Goal: Share content: Share content

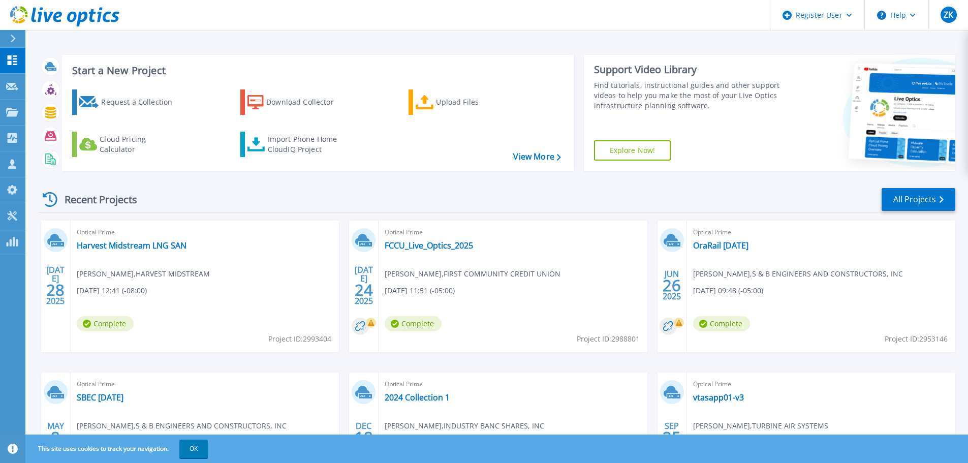
click at [13, 42] on icon at bounding box center [13, 39] width 6 height 8
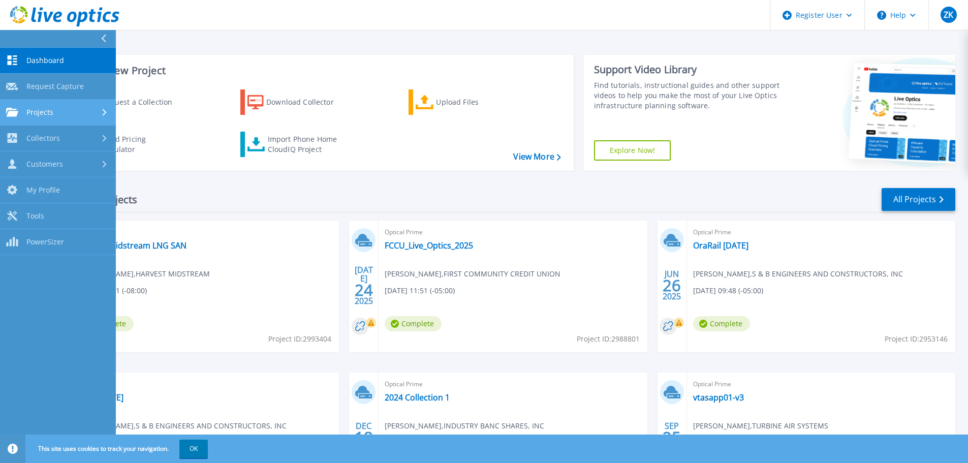
click at [41, 113] on span "Projects" at bounding box center [39, 112] width 27 height 9
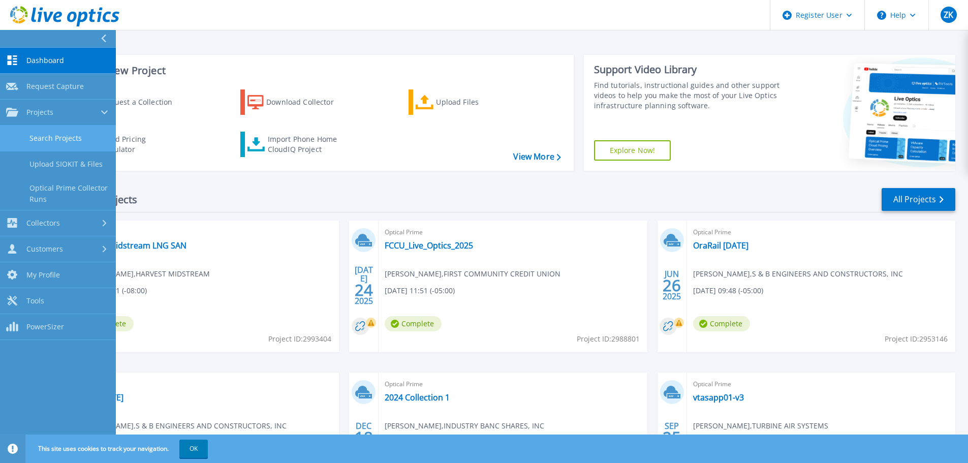
click at [91, 134] on link "Search Projects" at bounding box center [58, 139] width 116 height 26
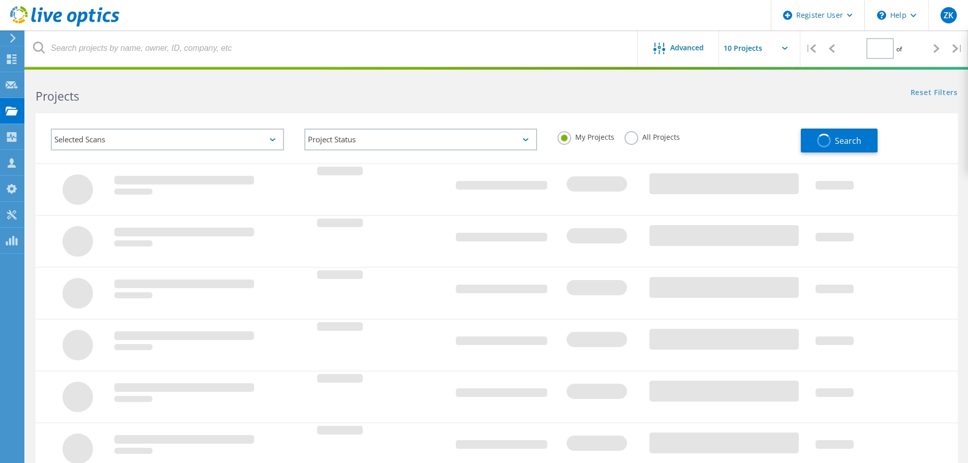
type input "1"
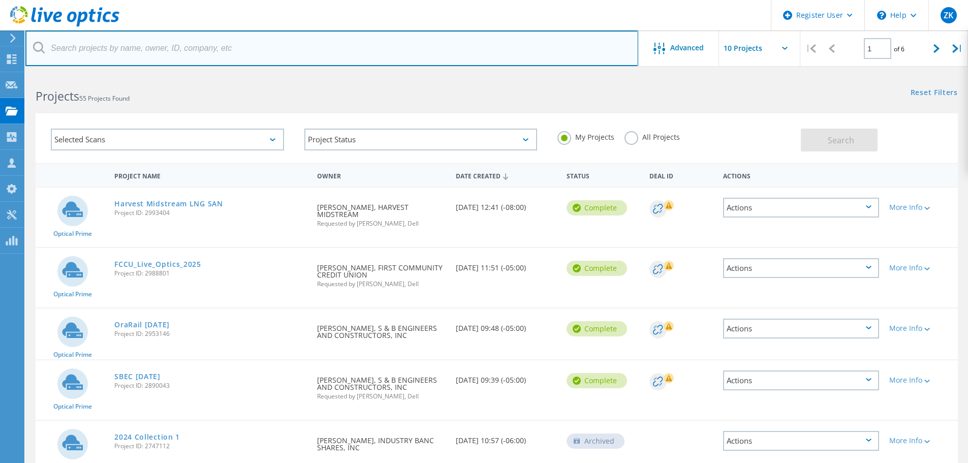
paste input "3040831"
type input "3040831"
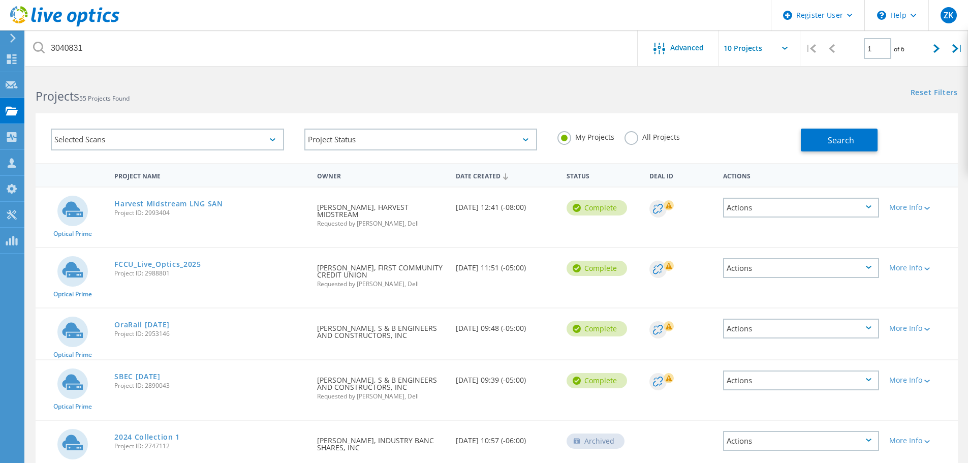
click at [641, 134] on label "All Projects" at bounding box center [652, 136] width 55 height 10
click at [0, 0] on input "All Projects" at bounding box center [0, 0] width 0 height 0
click at [834, 138] on span "Search" at bounding box center [841, 140] width 26 height 11
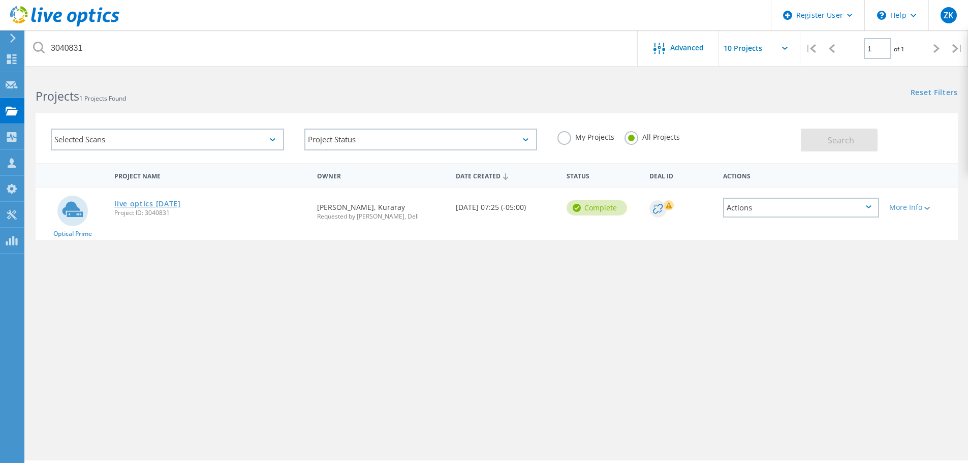
click at [166, 207] on link "live optics 9.4.2025" at bounding box center [147, 203] width 67 height 7
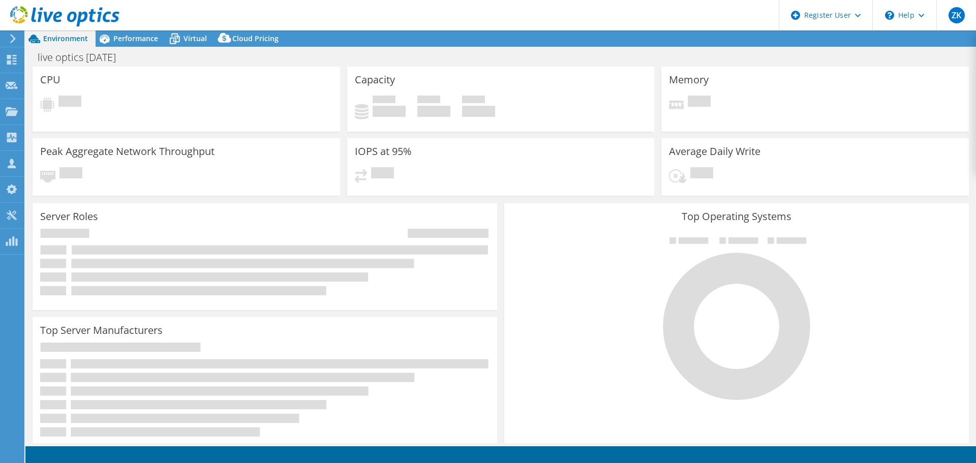
select select "USD"
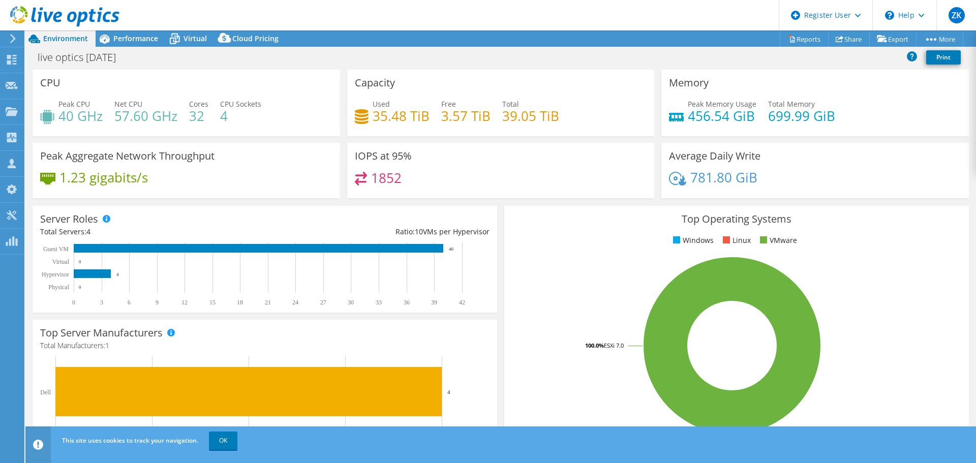
click at [434, 53] on div "live optics [DATE] Print" at bounding box center [500, 57] width 950 height 19
click at [14, 37] on icon at bounding box center [13, 38] width 8 height 9
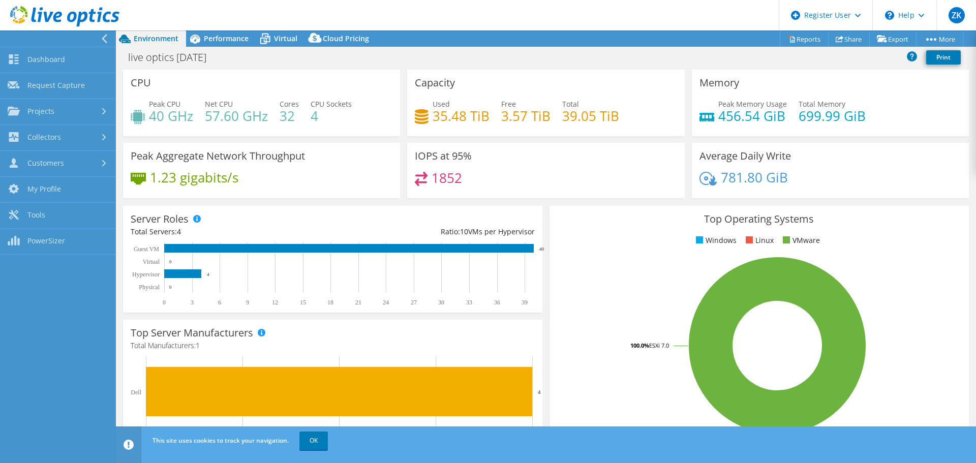
click at [101, 38] on icon at bounding box center [105, 38] width 8 height 9
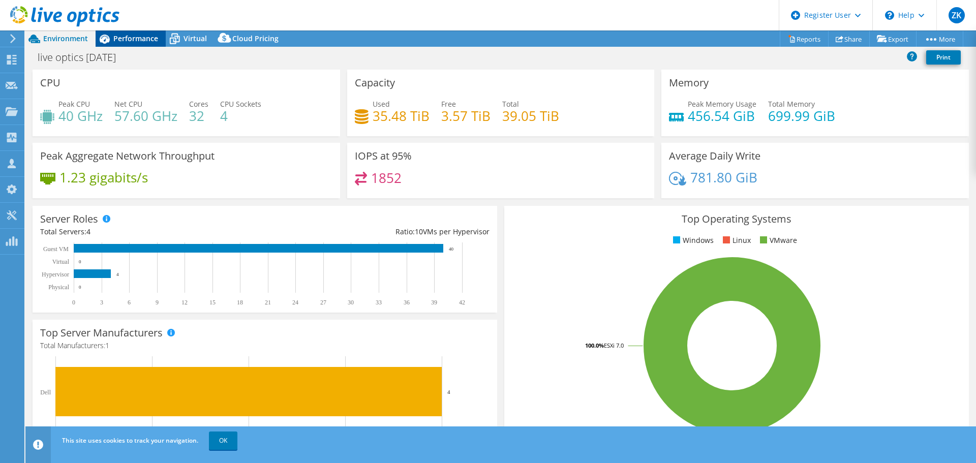
click at [104, 39] on icon at bounding box center [105, 39] width 10 height 9
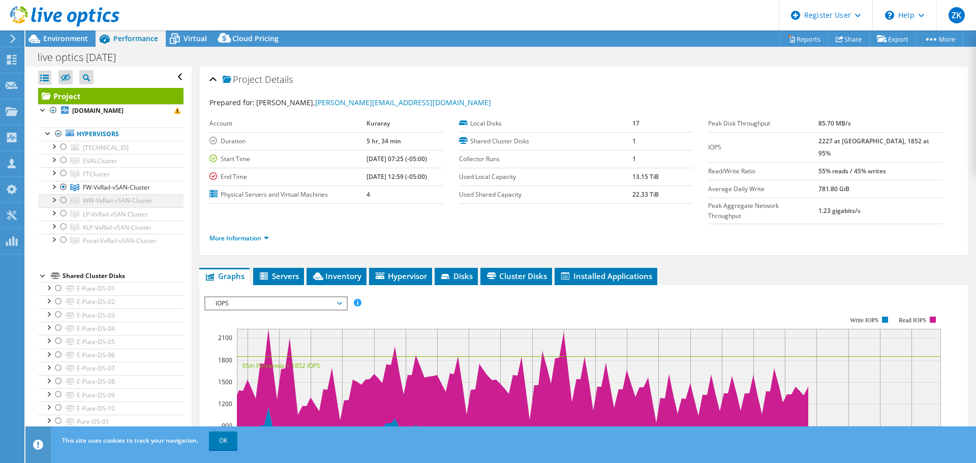
click at [63, 200] on div at bounding box center [63, 200] width 10 height 12
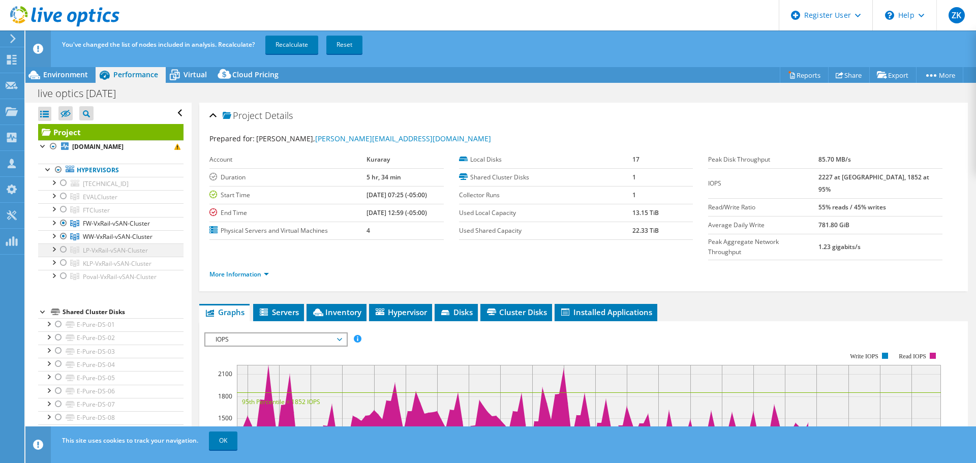
click at [62, 252] on div at bounding box center [63, 249] width 10 height 12
click at [61, 265] on div at bounding box center [63, 263] width 10 height 12
click at [63, 277] on div at bounding box center [63, 276] width 10 height 12
click at [298, 46] on link "Recalculate" at bounding box center [291, 45] width 53 height 18
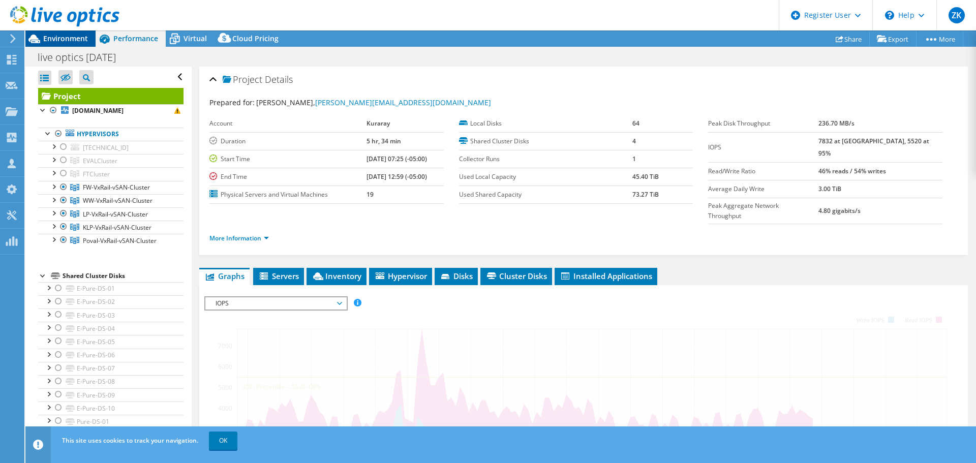
click at [62, 33] on div at bounding box center [59, 17] width 119 height 34
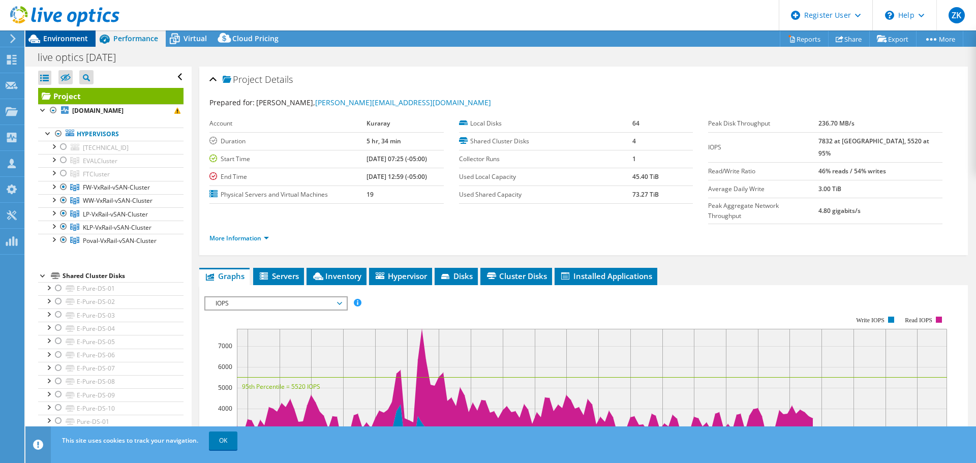
click at [75, 37] on span "Environment" at bounding box center [65, 39] width 45 height 10
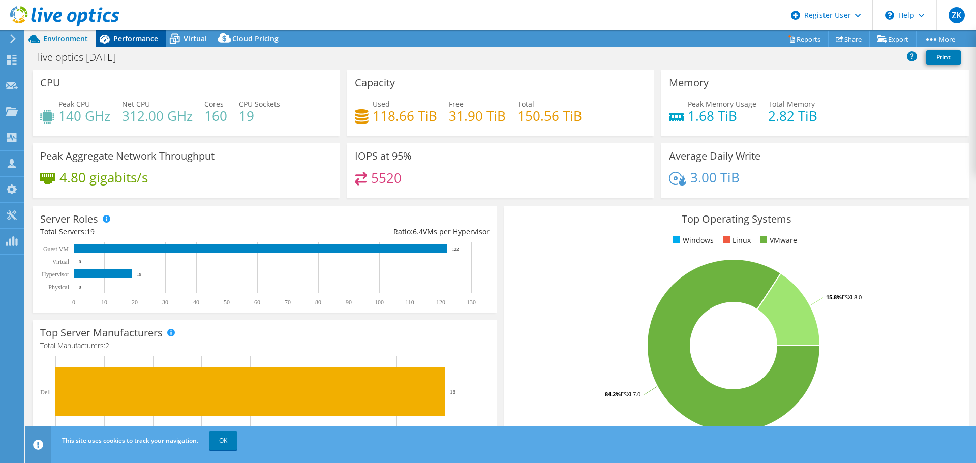
click at [137, 43] on span "Performance" at bounding box center [135, 39] width 45 height 10
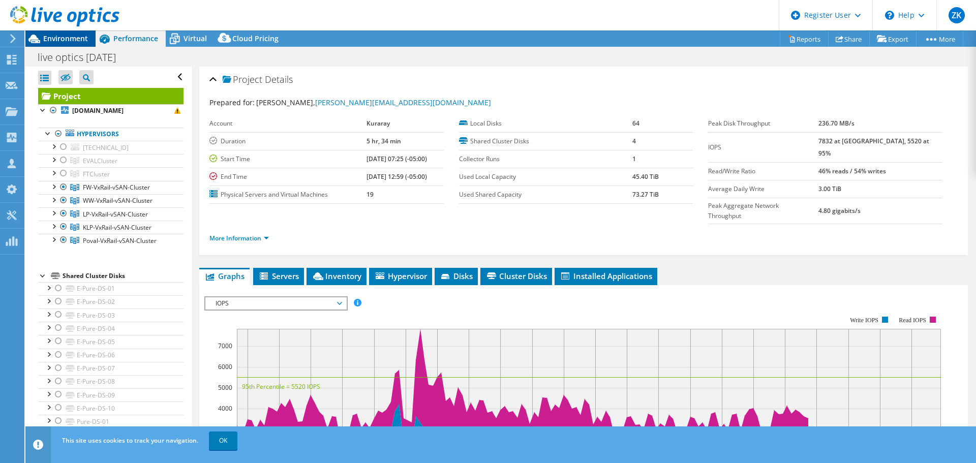
click at [60, 35] on span "Environment" at bounding box center [65, 39] width 45 height 10
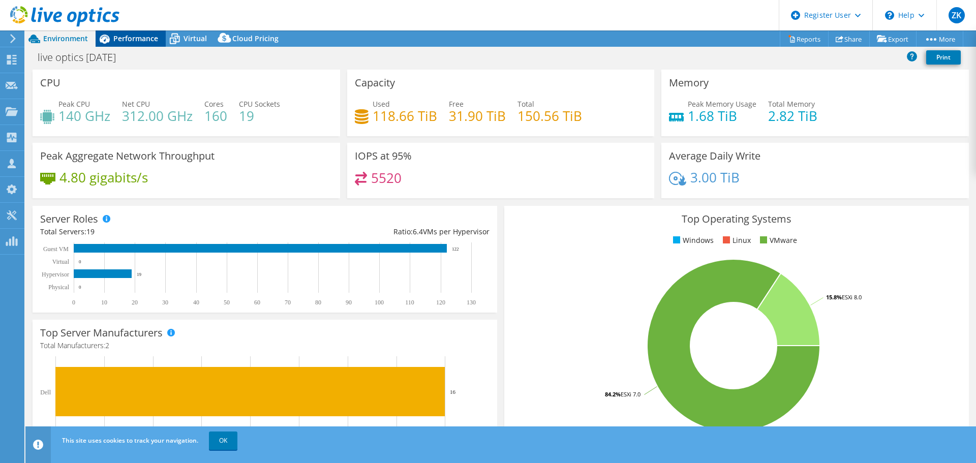
click at [138, 40] on span "Performance" at bounding box center [135, 39] width 45 height 10
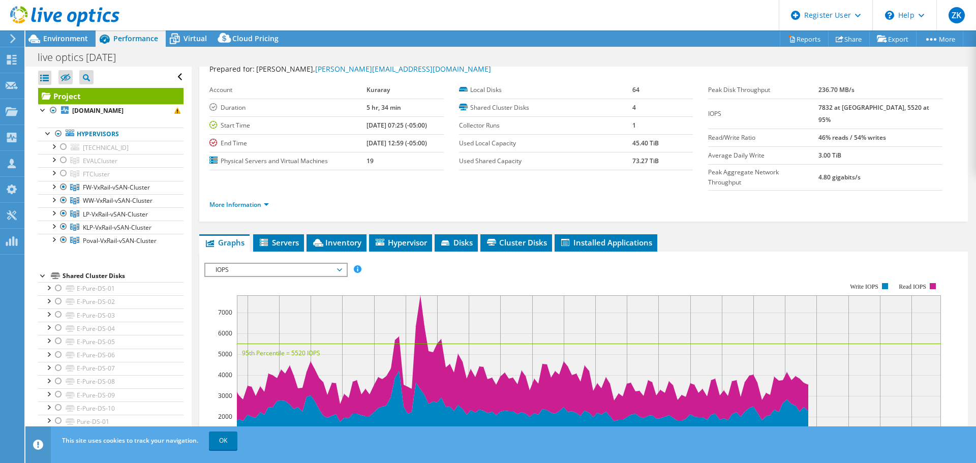
scroll to position [51, 0]
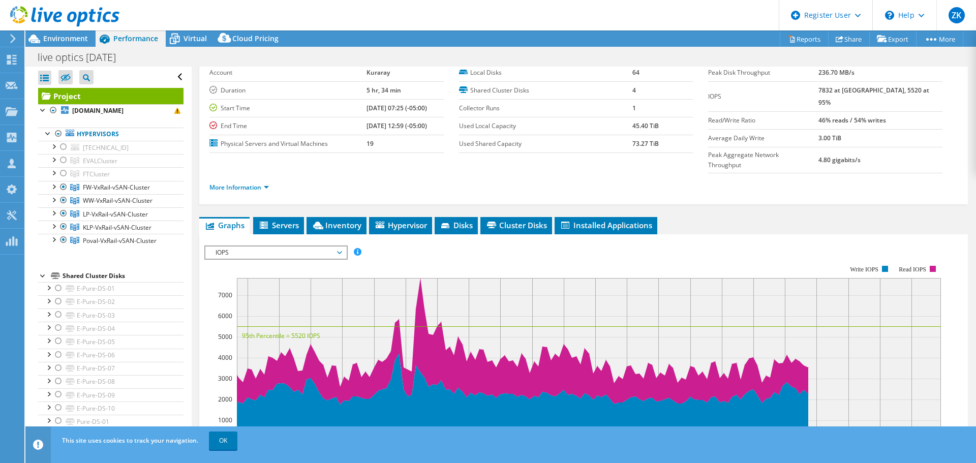
click at [305, 246] on span "IOPS" at bounding box center [275, 252] width 131 height 12
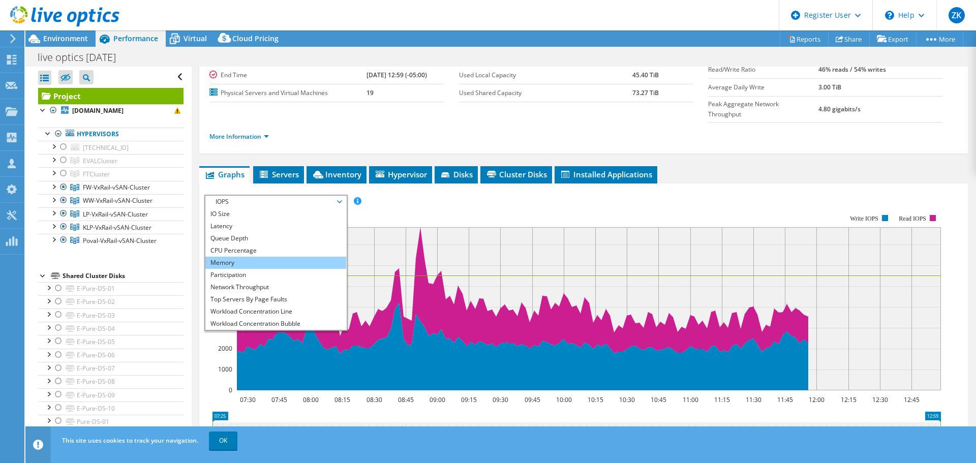
scroll to position [37, 0]
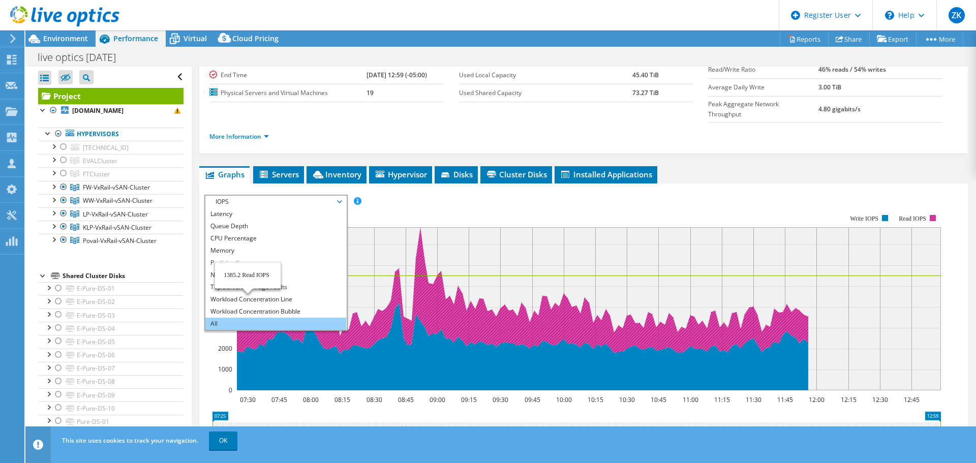
click at [247, 318] on li "All" at bounding box center [275, 324] width 141 height 12
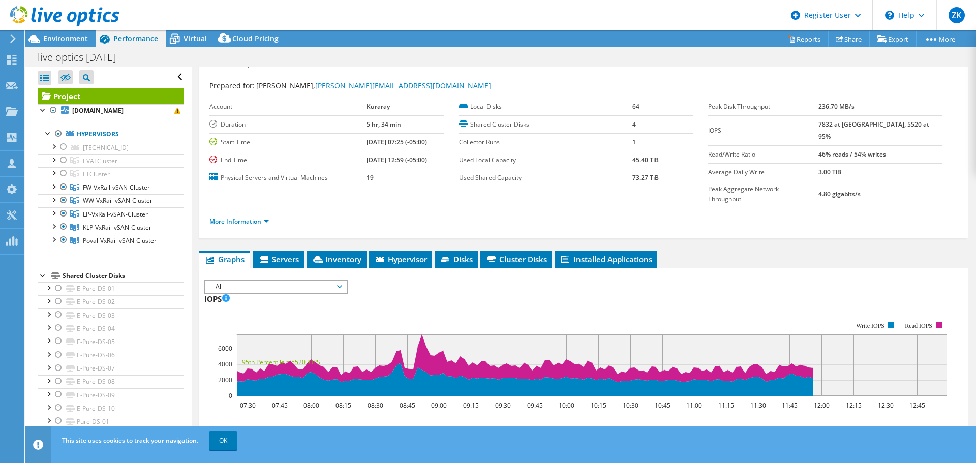
scroll to position [0, 0]
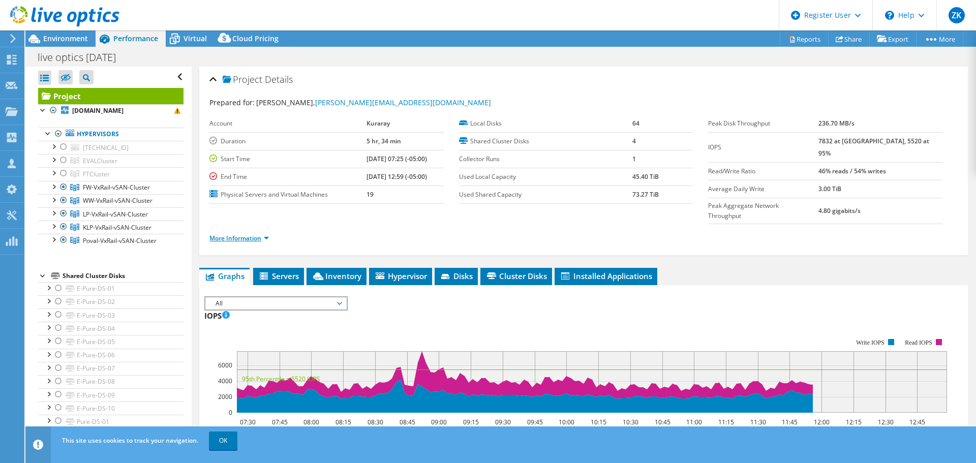
click at [254, 234] on link "More Information" at bounding box center [238, 238] width 59 height 9
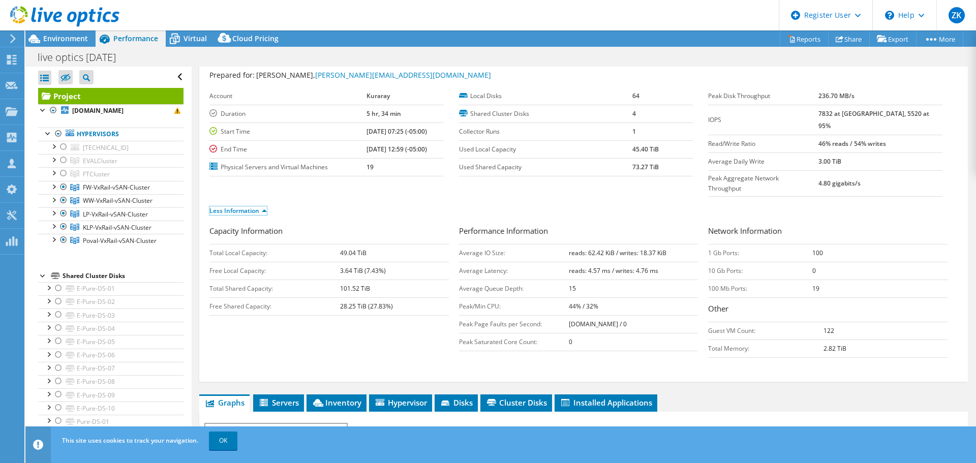
scroll to position [51, 0]
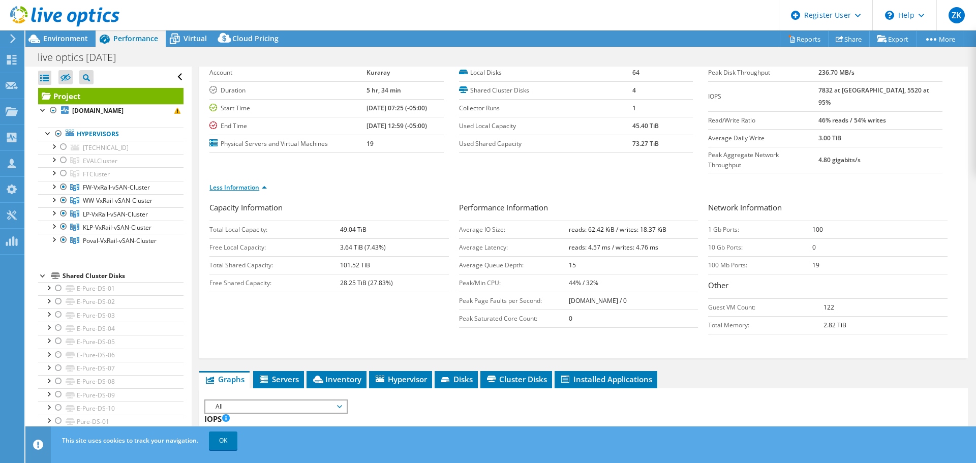
click at [255, 183] on link "Less Information" at bounding box center [237, 187] width 57 height 9
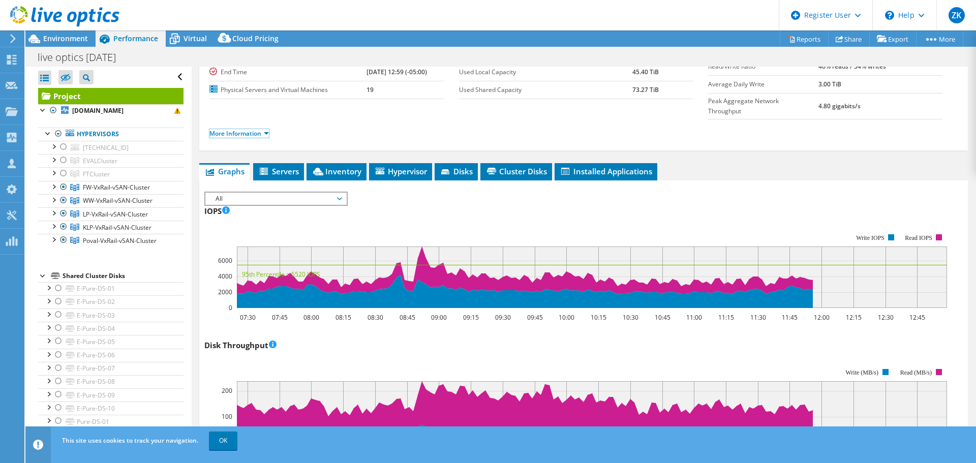
scroll to position [152, 0]
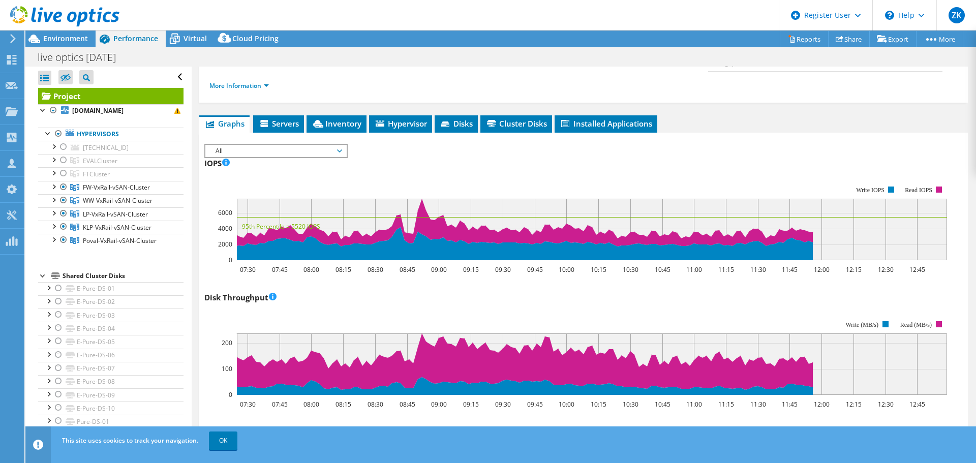
click at [283, 115] on li "Servers" at bounding box center [278, 123] width 51 height 17
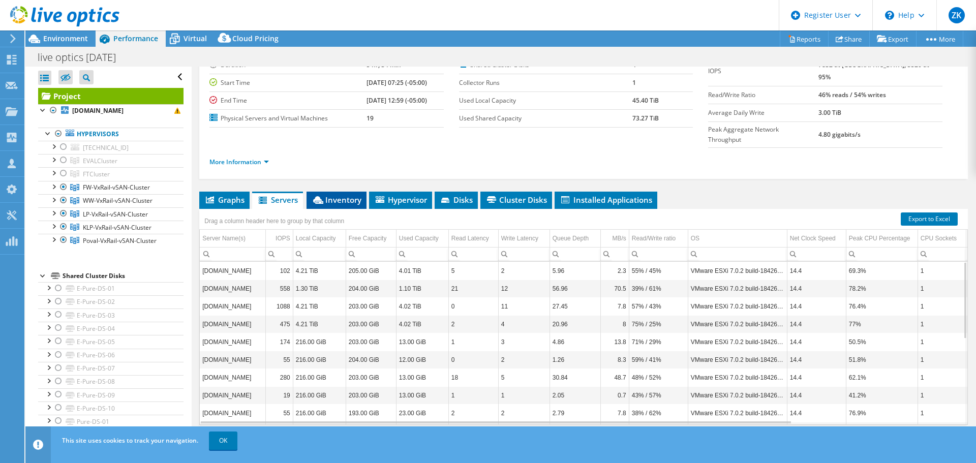
click at [338, 195] on span "Inventory" at bounding box center [336, 200] width 50 height 10
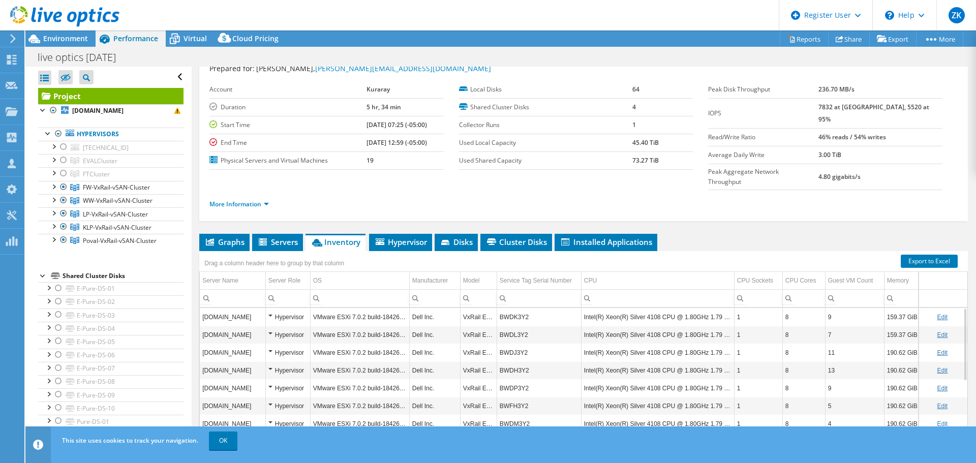
scroll to position [0, 0]
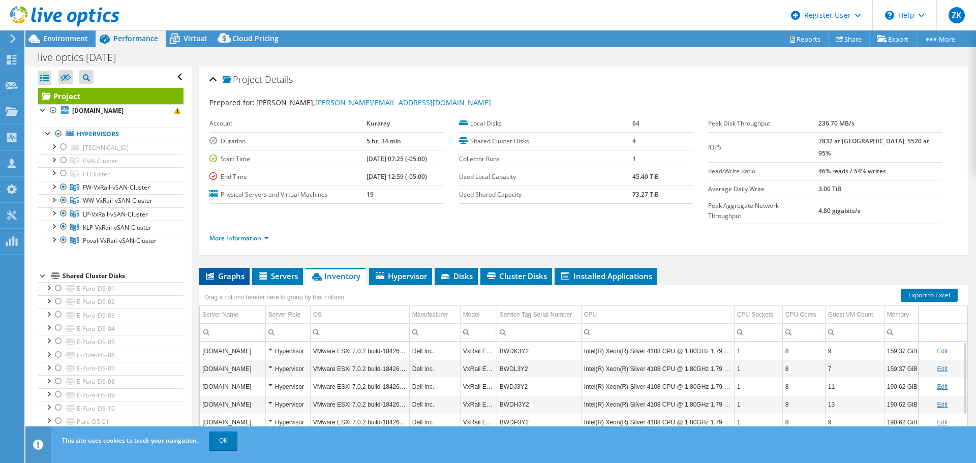
click at [225, 271] on span "Graphs" at bounding box center [224, 276] width 40 height 10
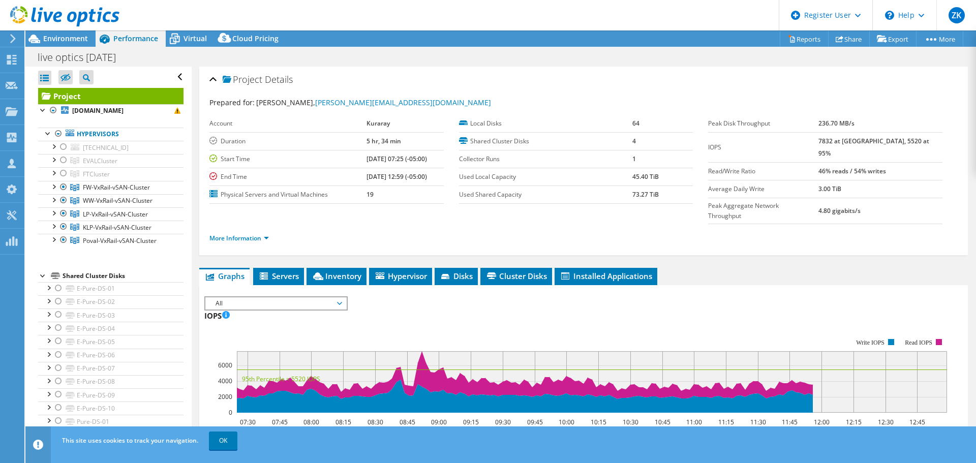
click at [444, 146] on div "Account Kuraray Duration 5 hr, 34 min Start Time 09/04/2025, 07:25 (-05:00) End…" at bounding box center [334, 159] width 250 height 89
click at [499, 58] on div "live optics 9.4.2025 Print" at bounding box center [500, 57] width 950 height 19
click at [68, 39] on span "Environment" at bounding box center [65, 39] width 45 height 10
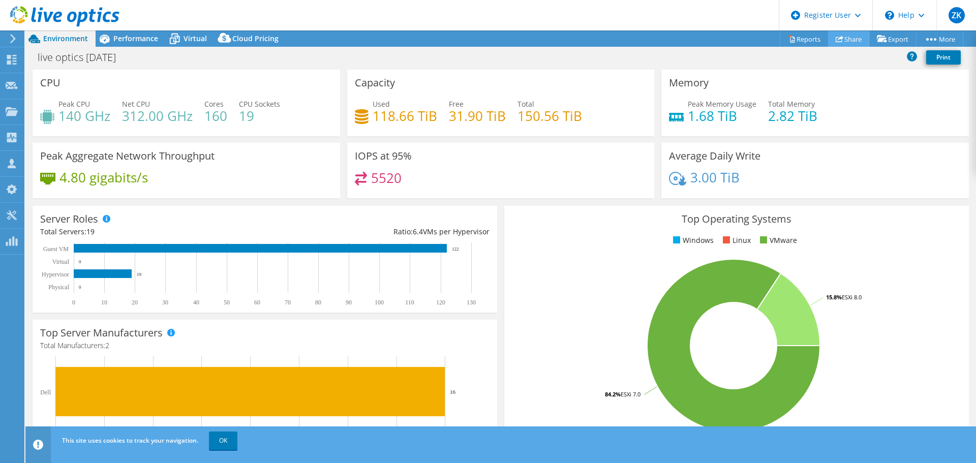
click at [845, 41] on link "Share" at bounding box center [849, 39] width 42 height 16
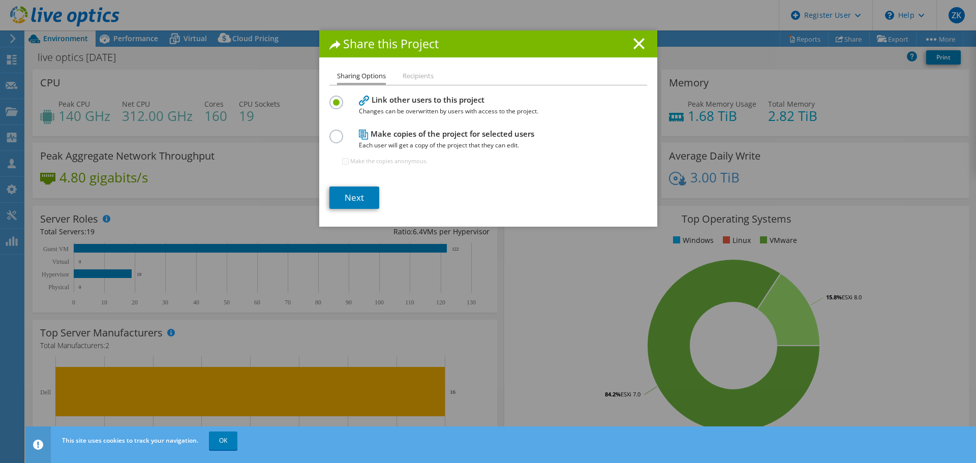
click at [330, 132] on label at bounding box center [338, 131] width 18 height 3
click at [0, 0] on input "radio" at bounding box center [0, 0] width 0 height 0
click at [406, 78] on li "Recipients" at bounding box center [417, 76] width 31 height 13
click at [358, 209] on link "Next" at bounding box center [354, 197] width 50 height 22
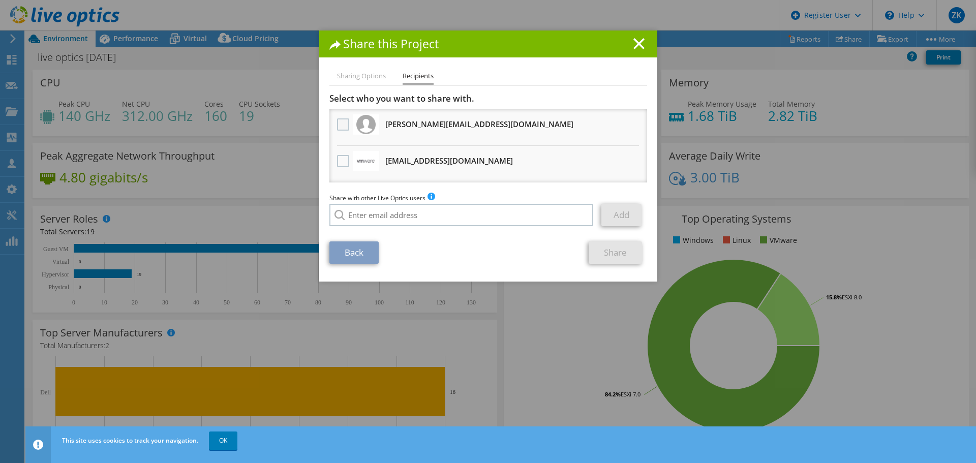
click at [343, 123] on label at bounding box center [344, 124] width 15 height 12
click at [0, 0] on input "checkbox" at bounding box center [0, 0] width 0 height 0
click at [603, 248] on link "Share" at bounding box center [614, 252] width 53 height 22
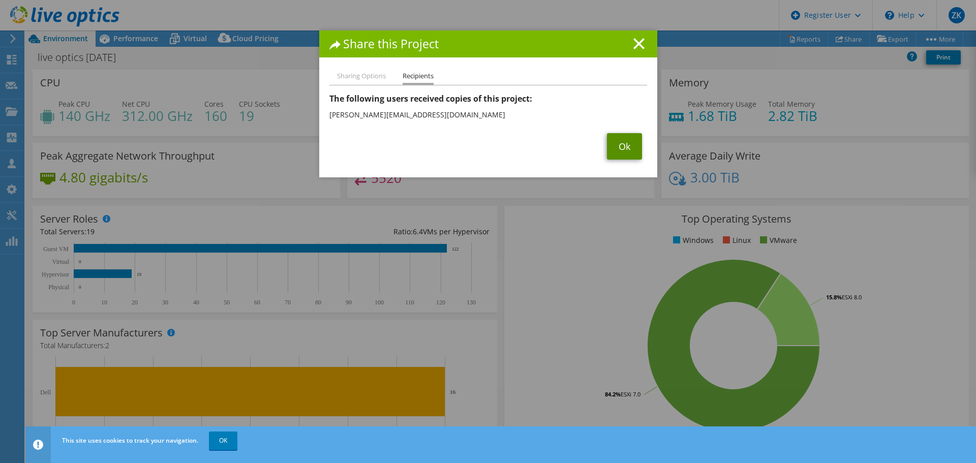
click at [619, 143] on link "Ok" at bounding box center [624, 146] width 35 height 26
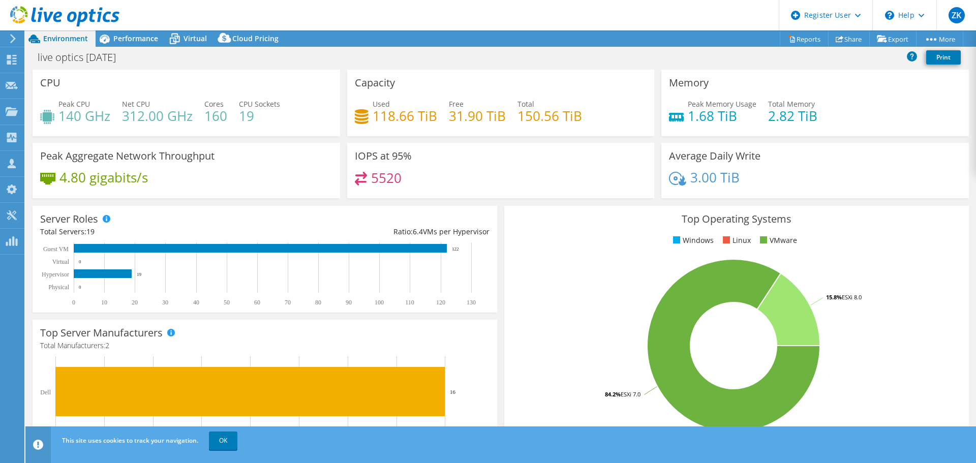
click at [492, 56] on div "live optics 9.4.2025 Print" at bounding box center [500, 57] width 950 height 19
click at [112, 36] on icon at bounding box center [105, 39] width 18 height 18
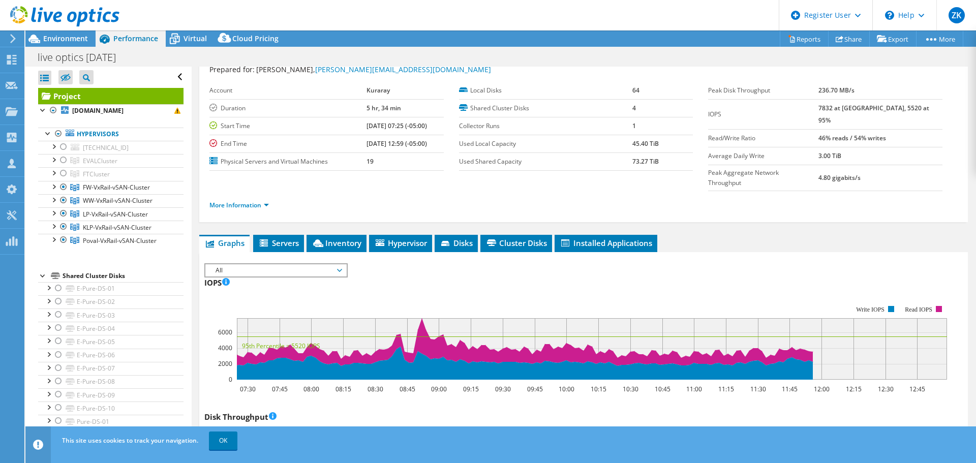
scroll to position [51, 0]
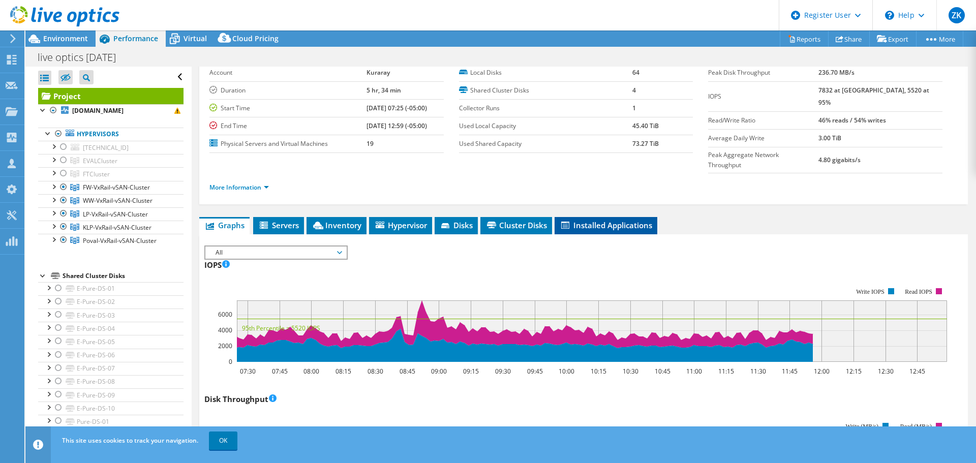
click at [591, 220] on span "Installed Applications" at bounding box center [605, 225] width 92 height 10
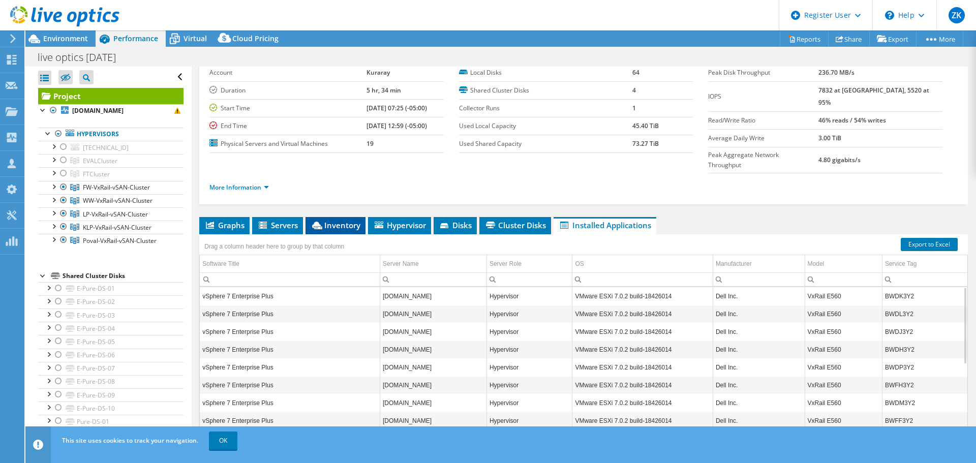
click at [325, 220] on span "Inventory" at bounding box center [335, 225] width 50 height 10
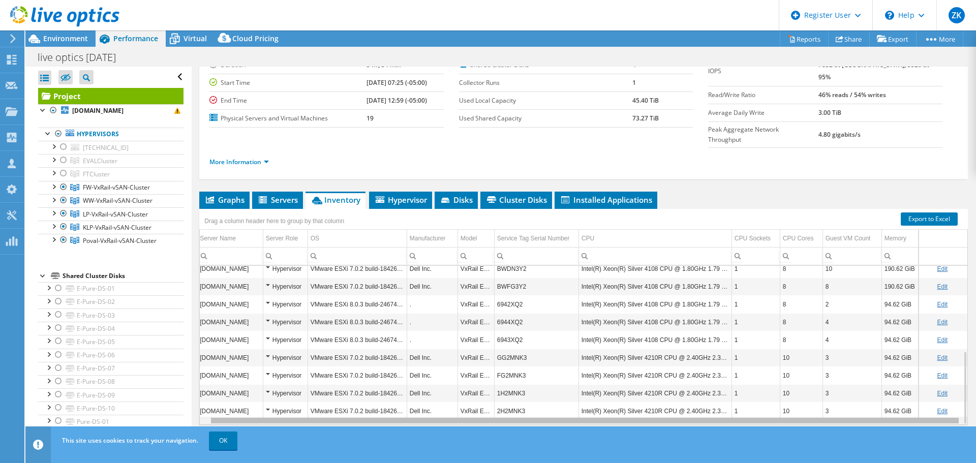
scroll to position [0, 0]
click at [683, 406] on body "ZK Dell User Zach Kirkpatrick Zach.Kirkpatrick@dell.com Dell My Profile Log Out…" at bounding box center [488, 231] width 976 height 463
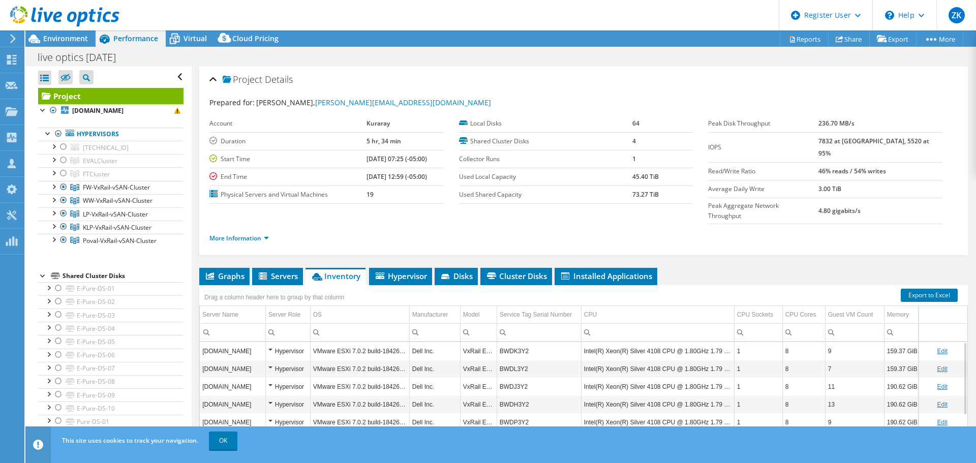
scroll to position [51, 0]
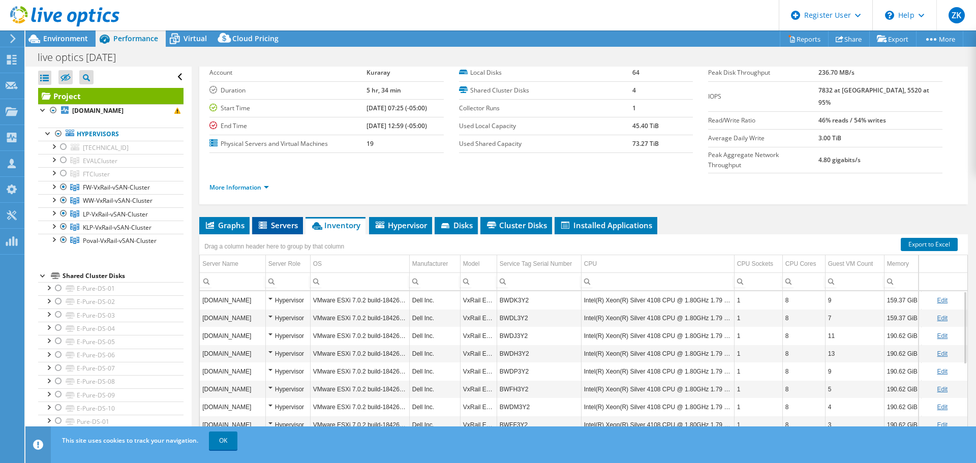
drag, startPoint x: 228, startPoint y: 209, endPoint x: 256, endPoint y: 202, distance: 28.8
click at [228, 220] on span "Graphs" at bounding box center [224, 225] width 40 height 10
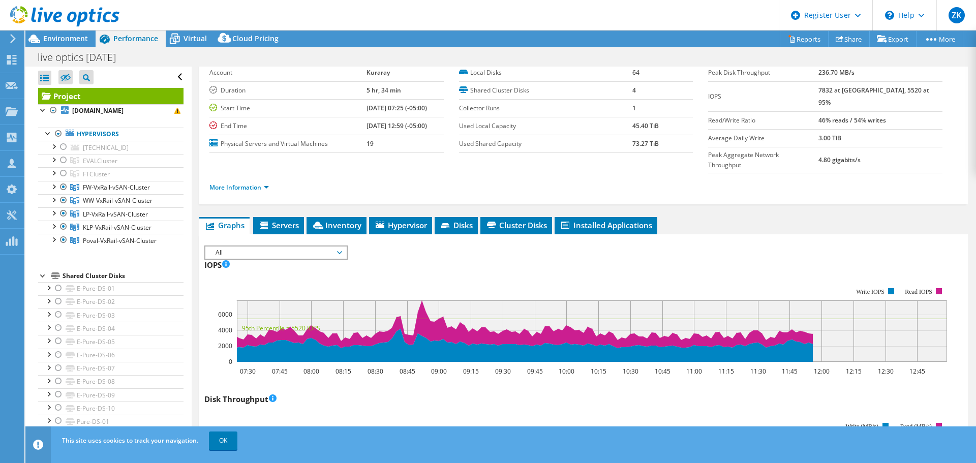
scroll to position [0, 0]
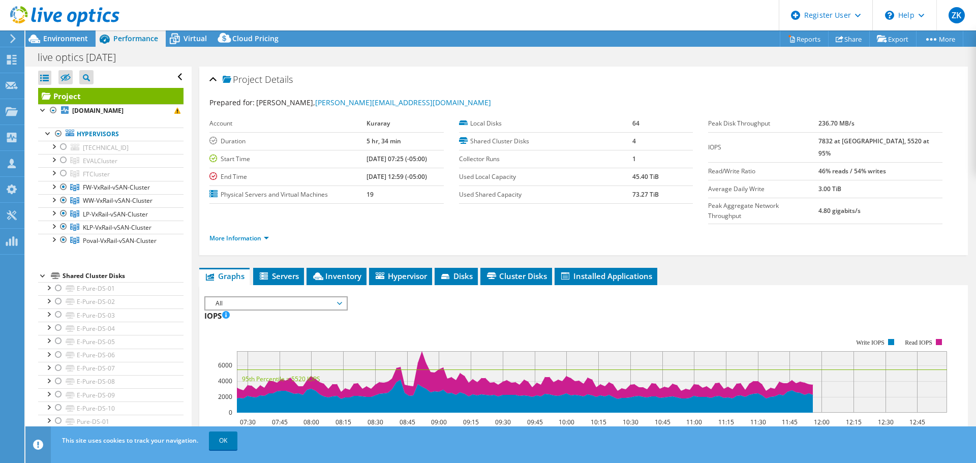
click at [444, 129] on div "Account Kuraray Duration 5 hr, 34 min Start Time 09/04/2025, 07:25 (-05:00) End…" at bounding box center [334, 159] width 250 height 89
click at [183, 37] on span "Virtual" at bounding box center [194, 39] width 23 height 10
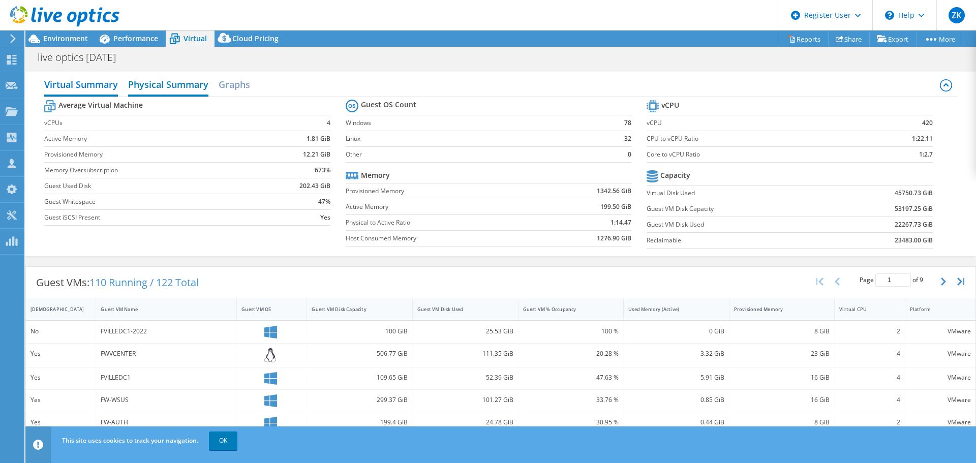
click at [136, 83] on h2 "Physical Summary" at bounding box center [168, 85] width 80 height 22
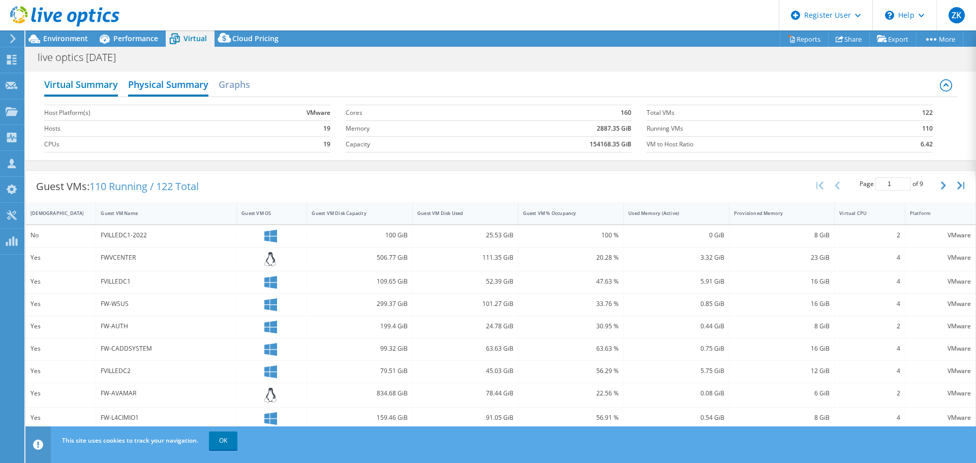
click at [92, 82] on h2 "Virtual Summary" at bounding box center [81, 85] width 74 height 22
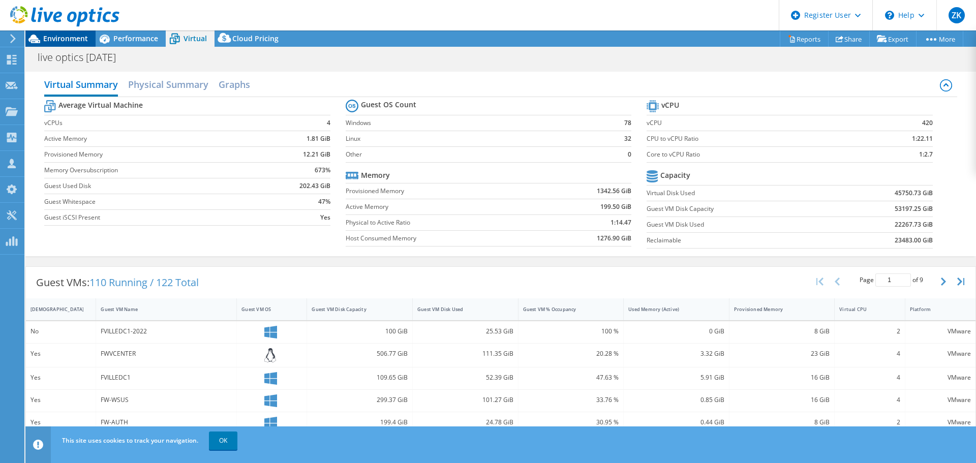
click at [66, 39] on span "Environment" at bounding box center [65, 39] width 45 height 10
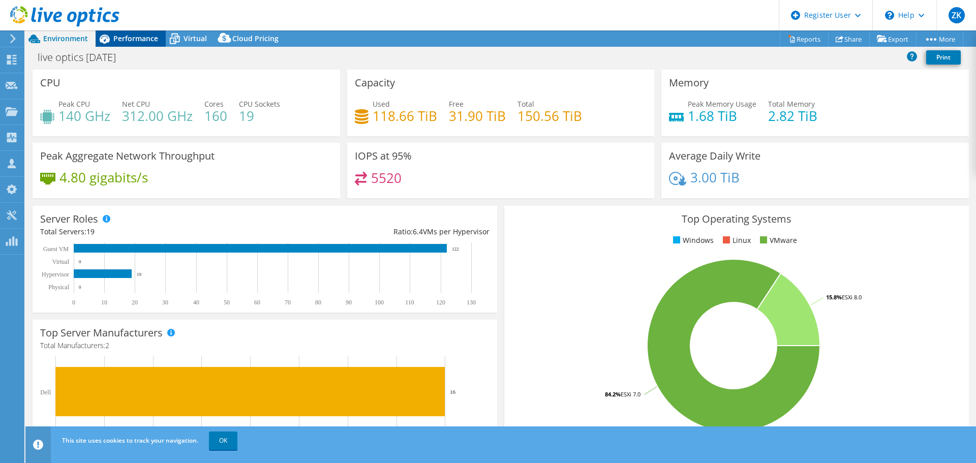
click at [153, 42] on span "Performance" at bounding box center [135, 39] width 45 height 10
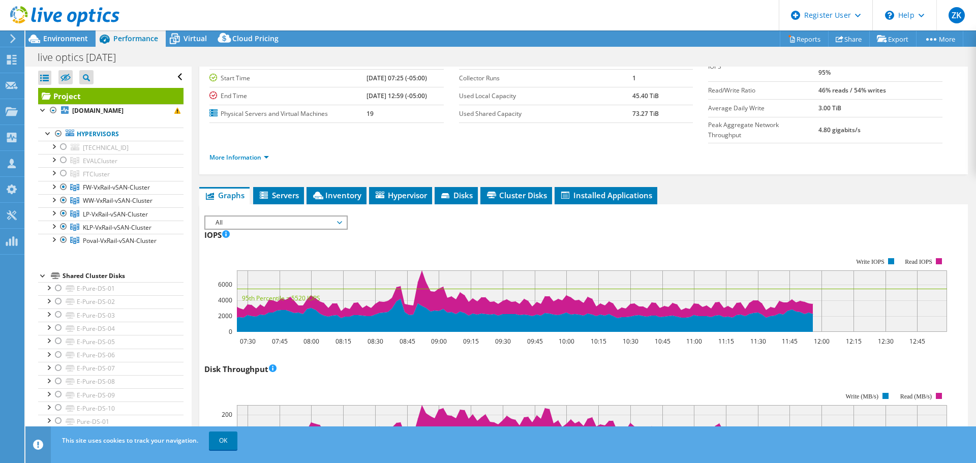
scroll to position [102, 0]
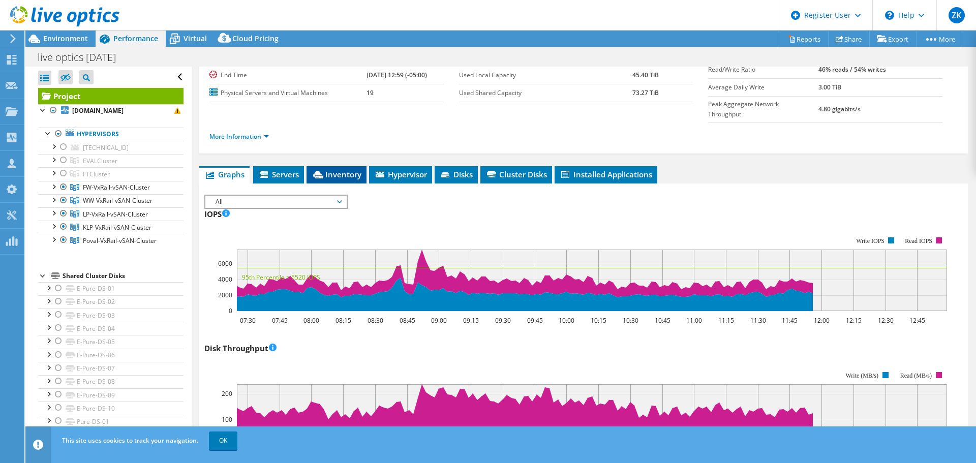
click at [335, 169] on span "Inventory" at bounding box center [336, 174] width 50 height 10
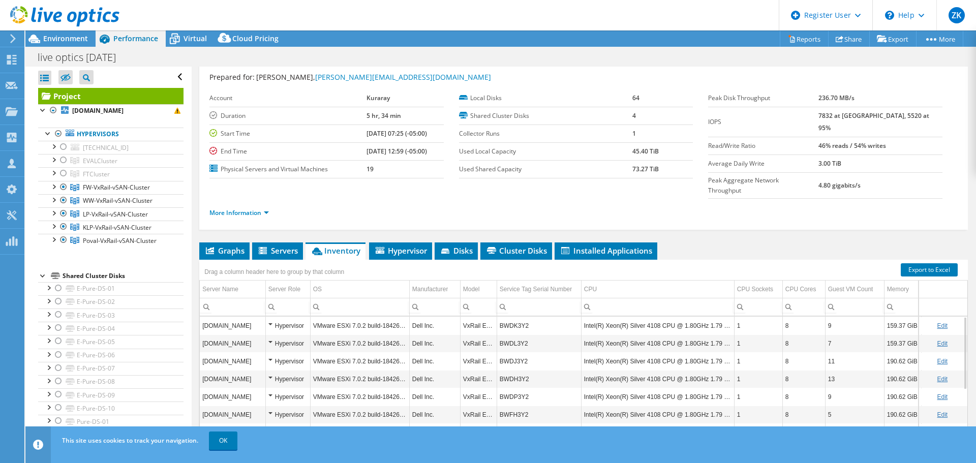
scroll to position [76, 0]
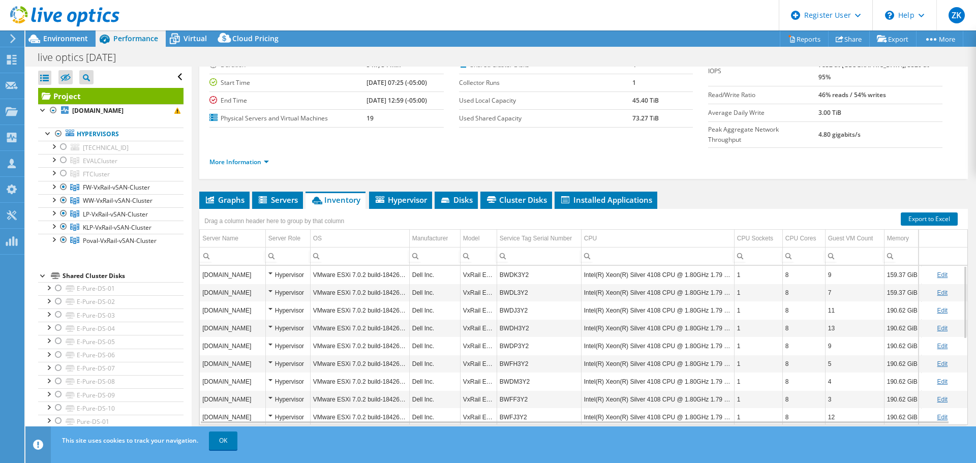
click at [599, 209] on div "Drag a column header here to group by that column" at bounding box center [583, 215] width 768 height 13
click at [265, 158] on link "More Information" at bounding box center [238, 162] width 59 height 9
click at [263, 158] on link "More Information" at bounding box center [238, 162] width 59 height 9
click at [229, 435] on link "OK" at bounding box center [223, 440] width 28 height 18
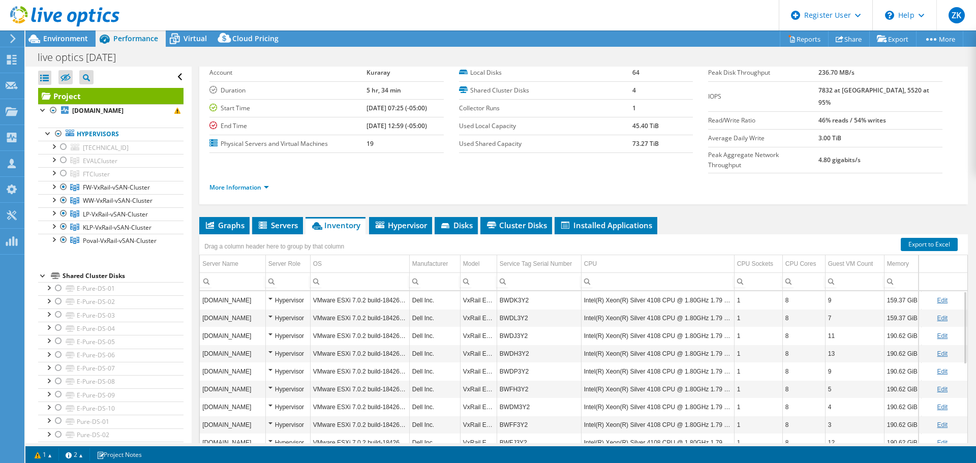
scroll to position [25, 0]
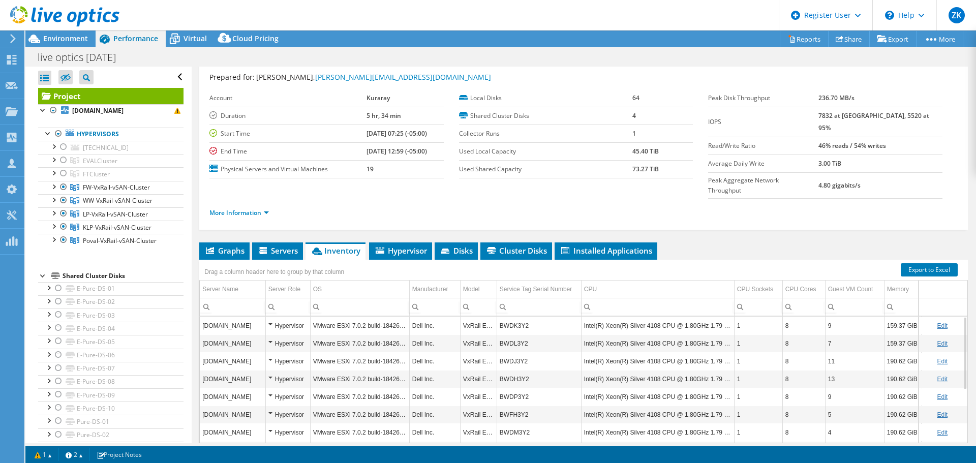
click at [50, 34] on span "Environment" at bounding box center [65, 39] width 45 height 10
